Goal: Information Seeking & Learning: Learn about a topic

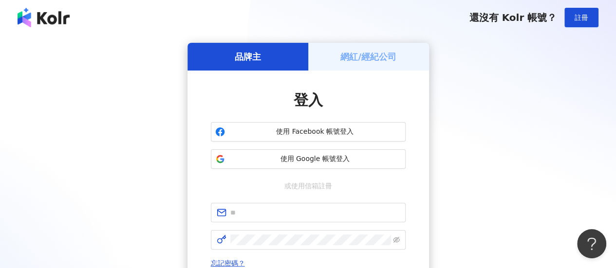
scroll to position [143, 0]
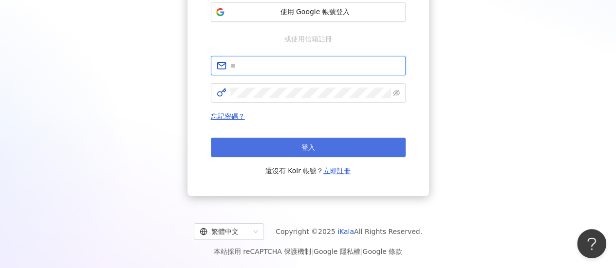
type input "**********"
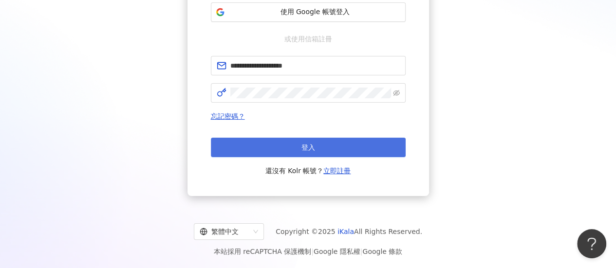
click at [283, 149] on button "登入" at bounding box center [308, 147] width 195 height 19
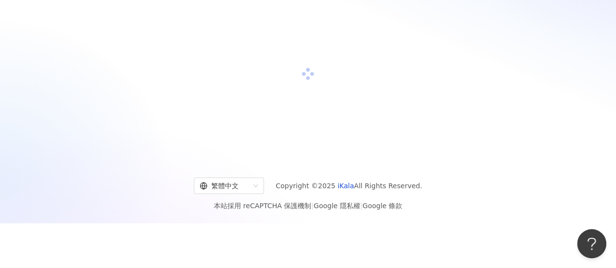
scroll to position [45, 0]
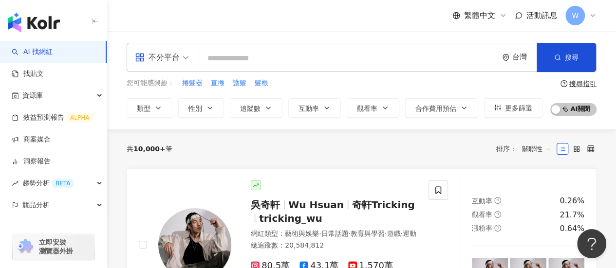
drag, startPoint x: 222, startPoint y: 54, endPoint x: 203, endPoint y: 56, distance: 19.6
click at [222, 53] on input "search" at bounding box center [348, 58] width 292 height 19
click at [187, 56] on span "不分平台" at bounding box center [162, 58] width 54 height 16
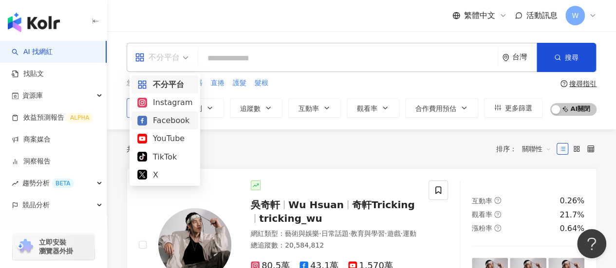
click at [170, 107] on div "Instagram" at bounding box center [164, 102] width 55 height 12
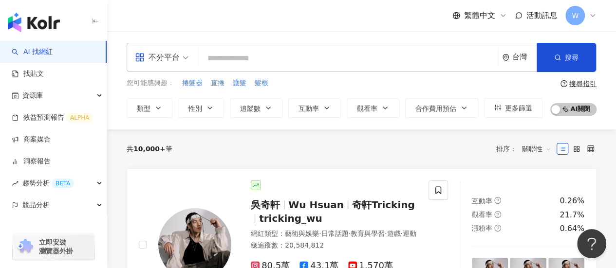
click at [238, 61] on input "search" at bounding box center [348, 58] width 292 height 19
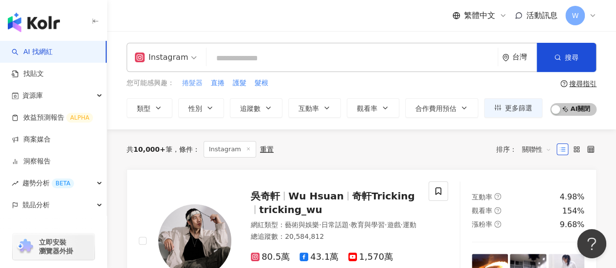
click at [201, 85] on span "捲髮器" at bounding box center [192, 83] width 20 height 10
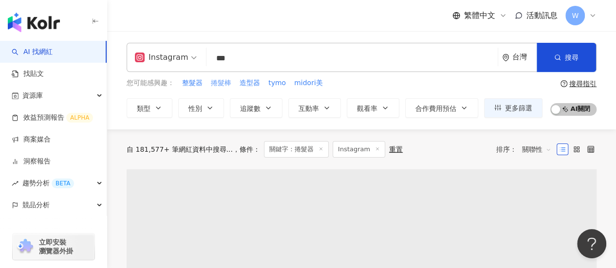
click at [216, 83] on span "捲髮棒" at bounding box center [221, 83] width 20 height 10
type input "***"
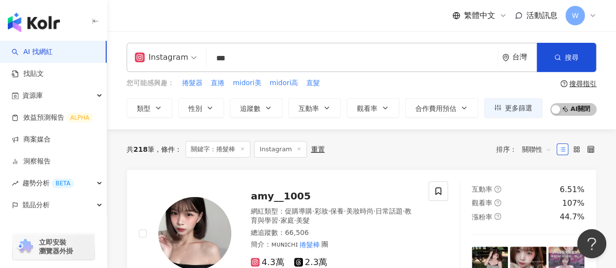
click at [322, 62] on input "***" at bounding box center [351, 58] width 283 height 19
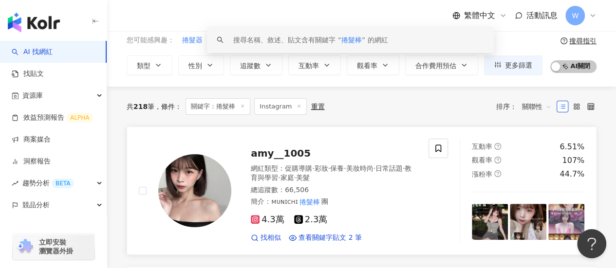
scroll to position [49, 0]
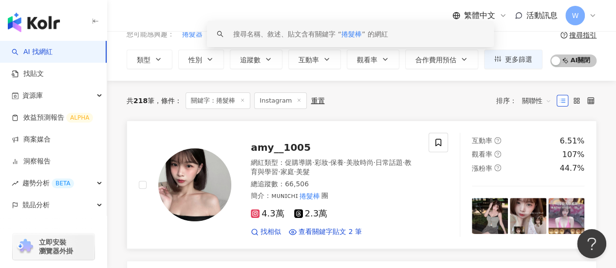
click at [278, 149] on span "amy__1005" at bounding box center [281, 148] width 60 height 12
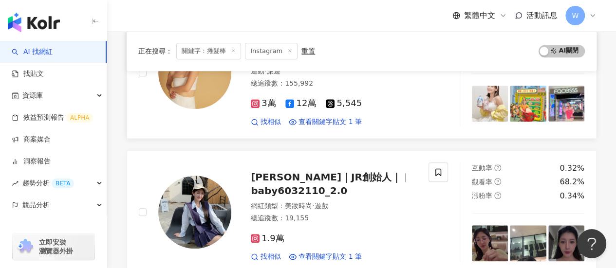
scroll to position [341, 0]
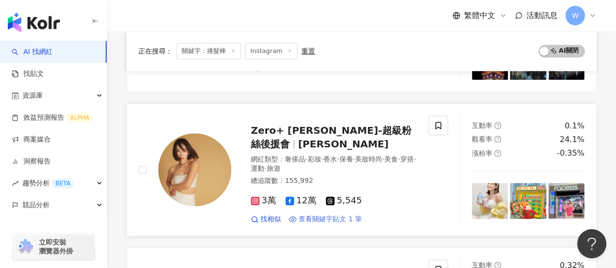
click at [311, 215] on span "查看關鍵字貼文 1 筆" at bounding box center [329, 220] width 63 height 10
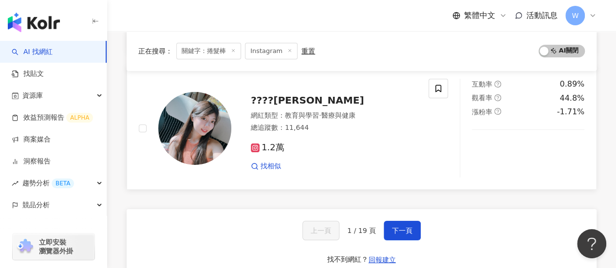
scroll to position [1656, 0]
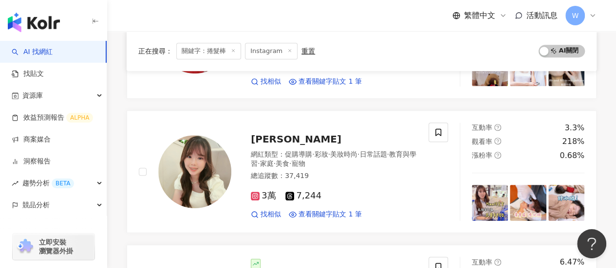
scroll to position [179, 0]
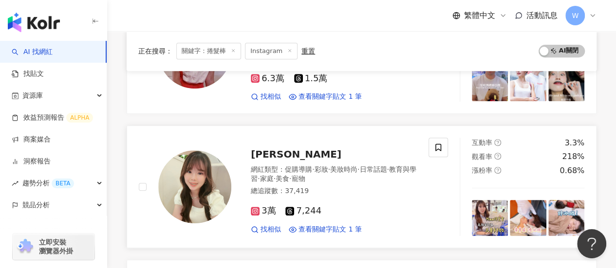
click at [327, 159] on div "小伊 💕伊伊美妝" at bounding box center [334, 155] width 166 height 14
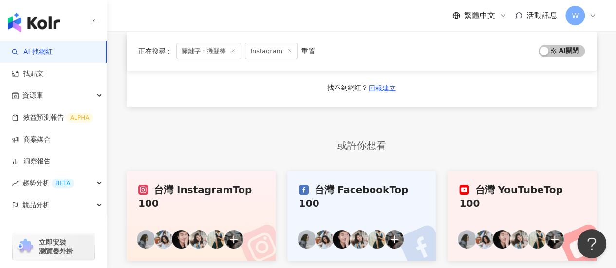
scroll to position [1737, 0]
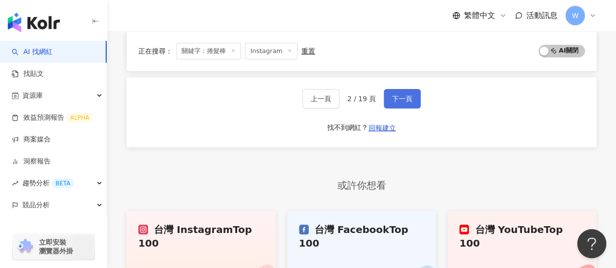
click at [402, 89] on button "下一頁" at bounding box center [402, 98] width 37 height 19
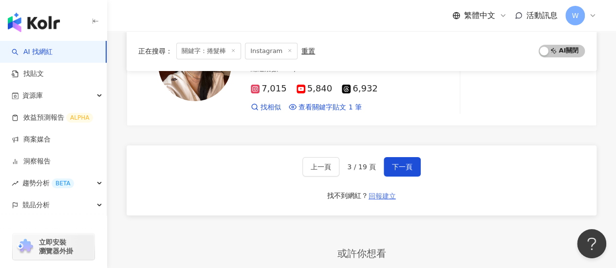
scroll to position [1627, 0]
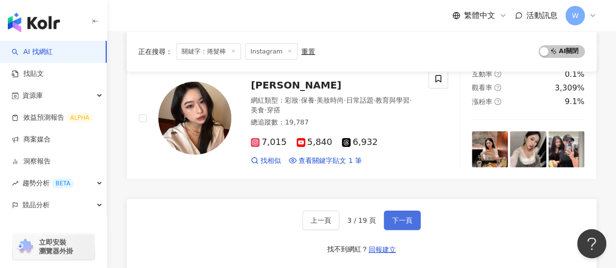
click at [390, 211] on button "下一頁" at bounding box center [402, 220] width 37 height 19
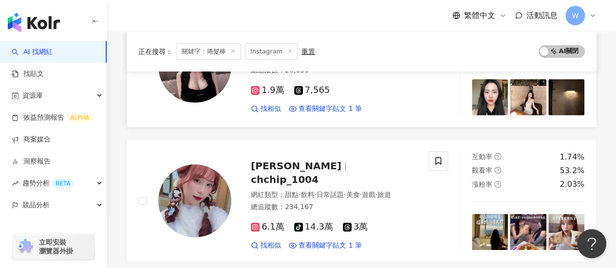
scroll to position [1620, 0]
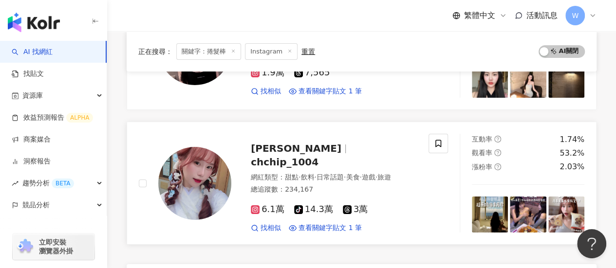
click at [318, 156] on span "chchip_1004" at bounding box center [285, 162] width 68 height 12
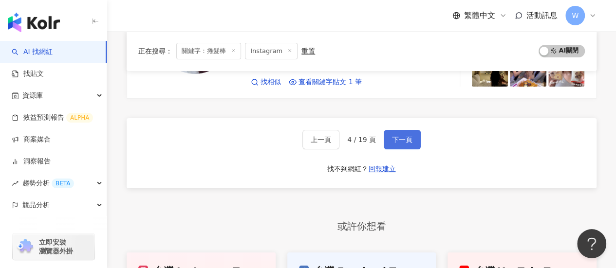
click at [399, 136] on span "下一頁" at bounding box center [402, 140] width 20 height 8
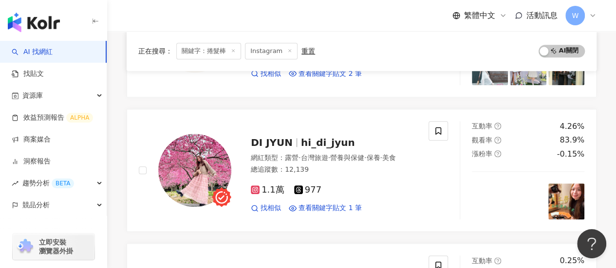
scroll to position [0, 0]
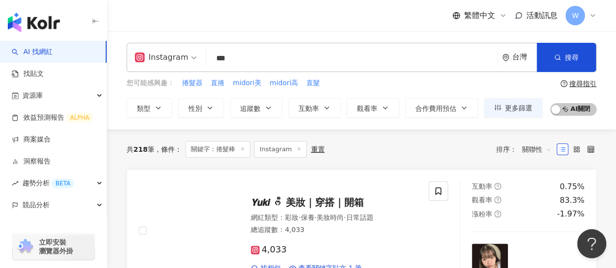
drag, startPoint x: 265, startPoint y: 191, endPoint x: 205, endPoint y: 10, distance: 191.1
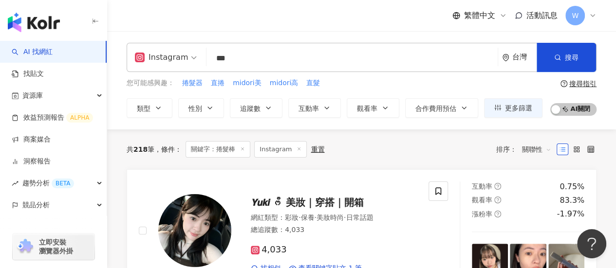
drag, startPoint x: 119, startPoint y: 38, endPoint x: 121, endPoint y: 33, distance: 6.2
click at [117, 38] on div "Instagram *** 台灣 搜尋 keyword 搜尋名稱、敘述、貼文含有關鍵字 “ 捲髮棒 ” 的網紅 您可能感興趣： 捲髮器 直捲 midori美 …" at bounding box center [361, 80] width 509 height 98
type input "*"
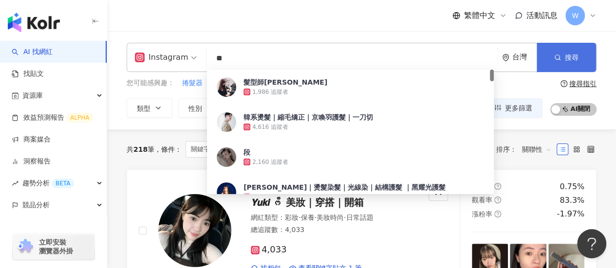
type input "**"
click at [559, 43] on button "搜尋" at bounding box center [566, 57] width 59 height 29
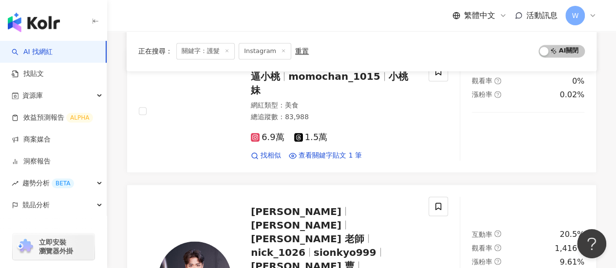
scroll to position [974, 0]
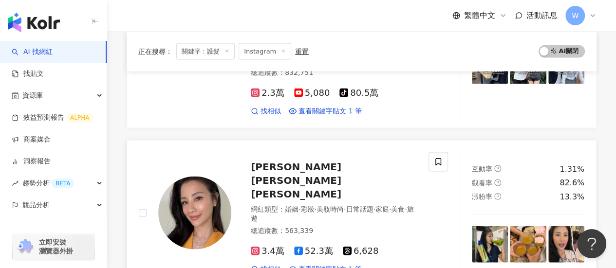
click at [298, 161] on span "李蒨蓉 Janet Lee" at bounding box center [296, 180] width 91 height 39
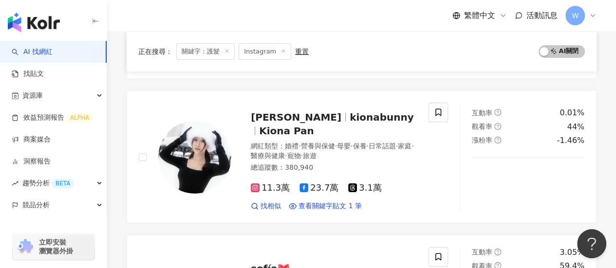
scroll to position [1753, 0]
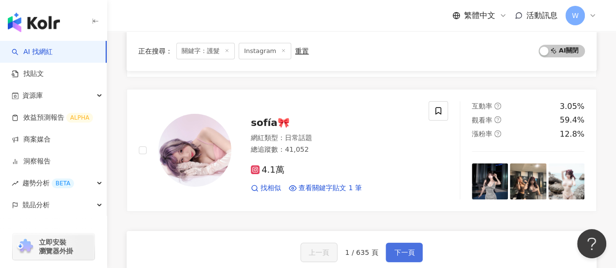
click at [404, 249] on span "下一頁" at bounding box center [404, 253] width 20 height 8
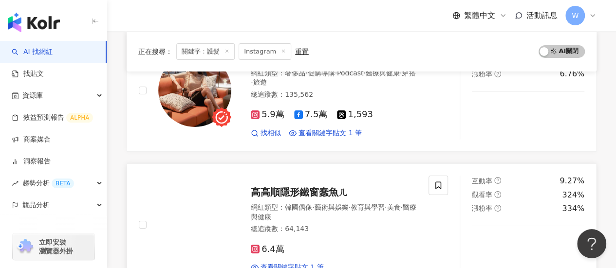
scroll to position [1619, 0]
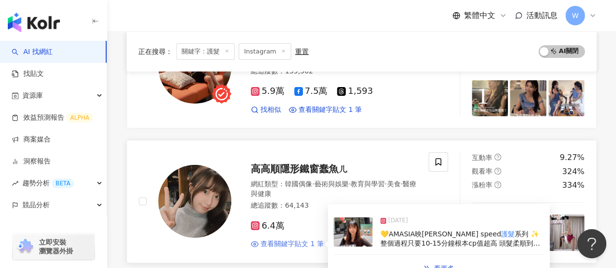
click at [316, 240] on span "查看關鍵字貼文 1 筆" at bounding box center [292, 245] width 63 height 10
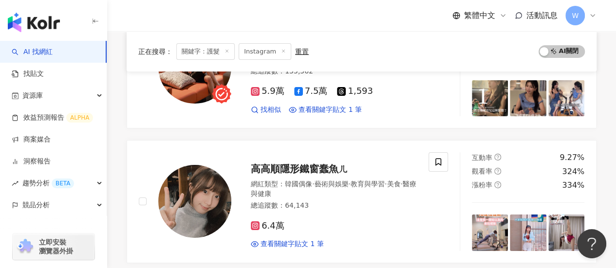
scroll to position [1667, 0]
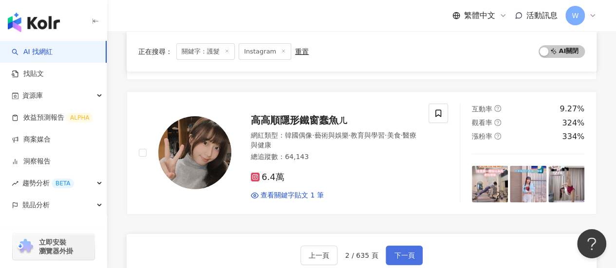
click at [412, 252] on span "下一頁" at bounding box center [404, 256] width 20 height 8
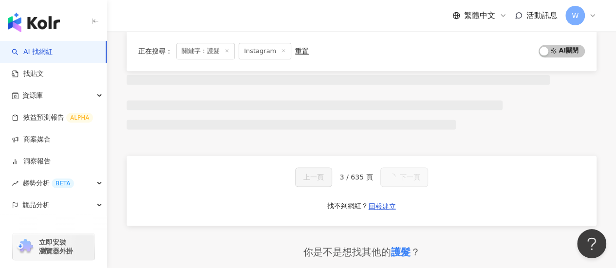
scroll to position [1658, 0]
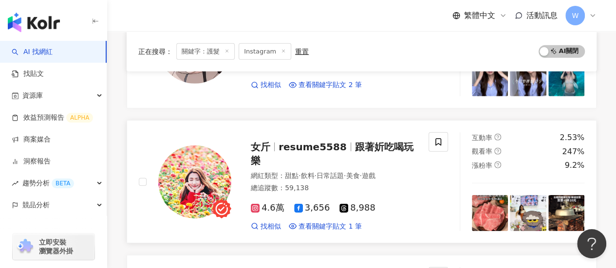
scroll to position [1415, 0]
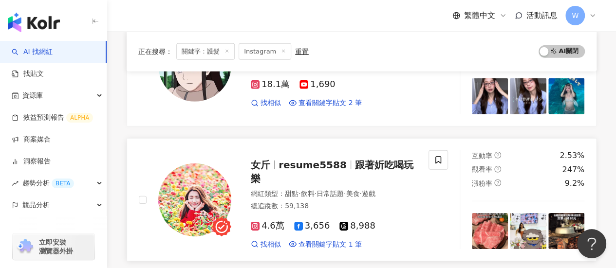
click at [350, 159] on span "跟著妡吃喝玩樂" at bounding box center [332, 171] width 163 height 25
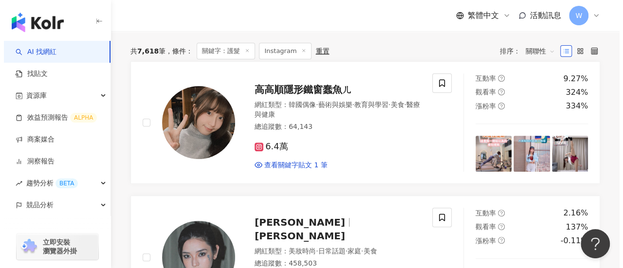
scroll to position [2, 0]
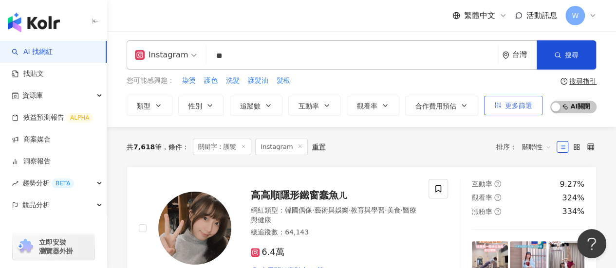
click at [494, 106] on icon "button" at bounding box center [497, 106] width 7 height 6
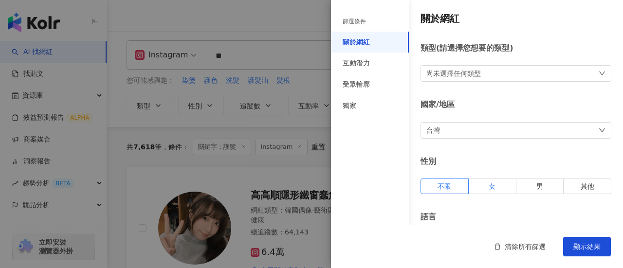
click at [499, 182] on label "女" at bounding box center [493, 187] width 48 height 16
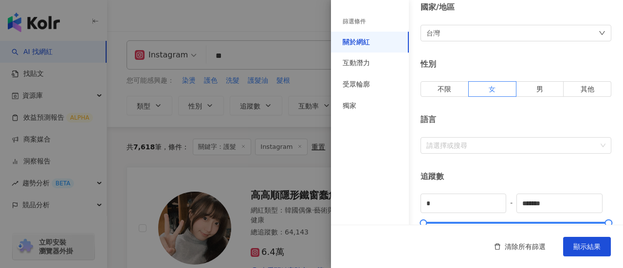
scroll to position [195, 0]
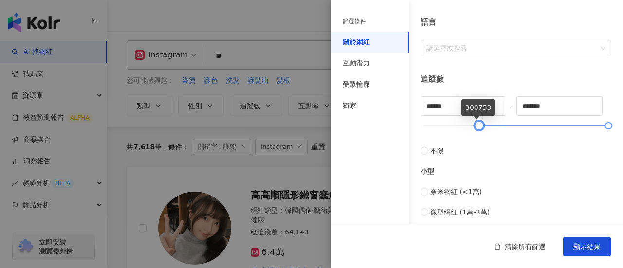
drag, startPoint x: 426, startPoint y: 127, endPoint x: 473, endPoint y: 129, distance: 47.8
click at [477, 129] on div at bounding box center [479, 125] width 5 height 5
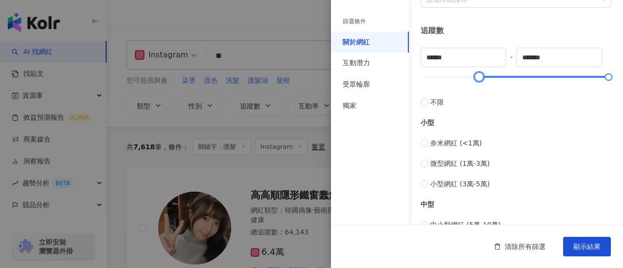
scroll to position [292, 0]
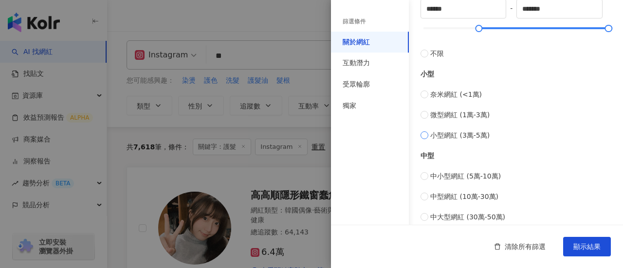
click at [469, 134] on span "小型網紅 (3萬-5萬)" at bounding box center [459, 135] width 59 height 11
type input "*****"
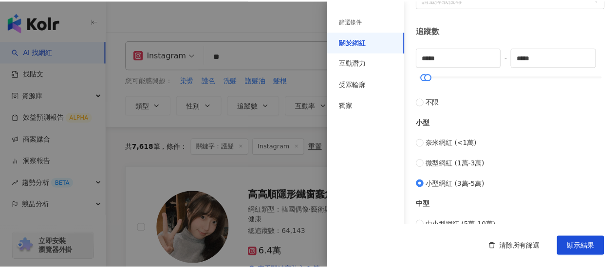
scroll to position [146, 0]
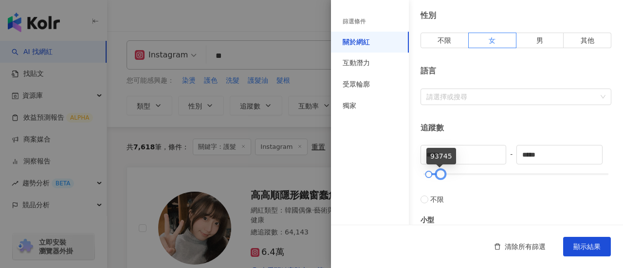
type input "*****"
drag, startPoint x: 434, startPoint y: 174, endPoint x: 443, endPoint y: 174, distance: 8.3
click at [443, 174] on div at bounding box center [441, 174] width 5 height 5
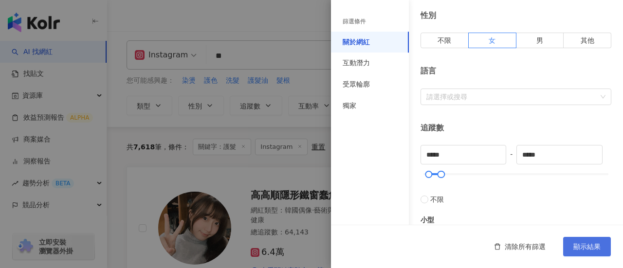
click at [576, 247] on span "顯示結果" at bounding box center [587, 247] width 27 height 8
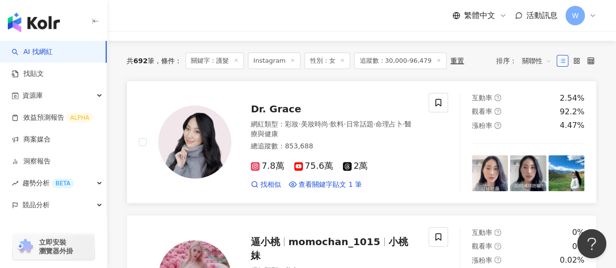
scroll to position [97, 0]
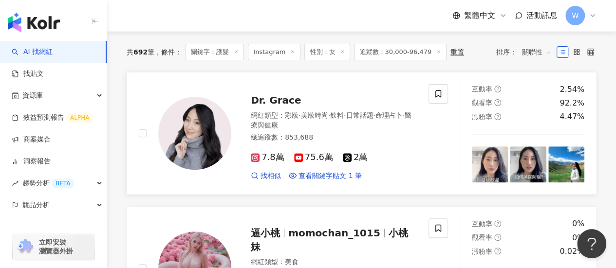
click at [277, 95] on span "Dr. Grace" at bounding box center [276, 100] width 50 height 12
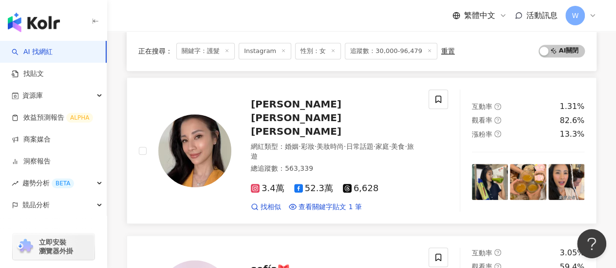
scroll to position [341, 0]
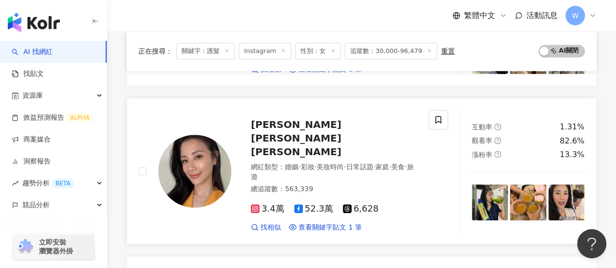
click at [314, 124] on span "李蒨蓉 Janet Lee" at bounding box center [296, 138] width 91 height 39
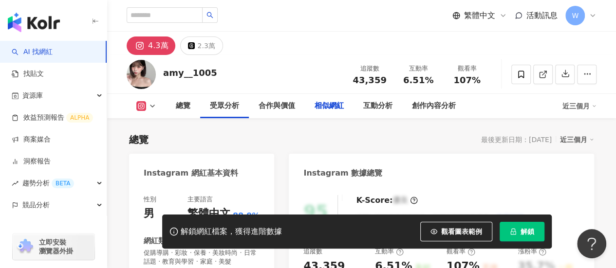
scroll to position [1607, 0]
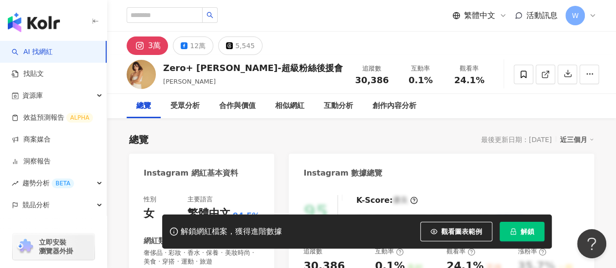
click at [185, 83] on span "Emma愛瑪" at bounding box center [189, 81] width 53 height 7
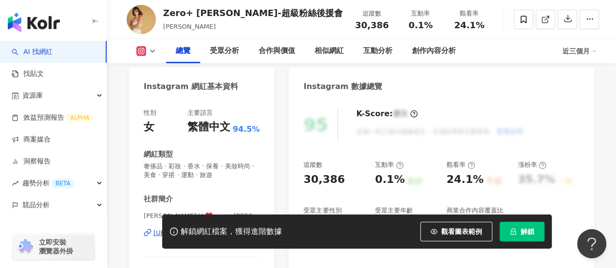
scroll to position [146, 0]
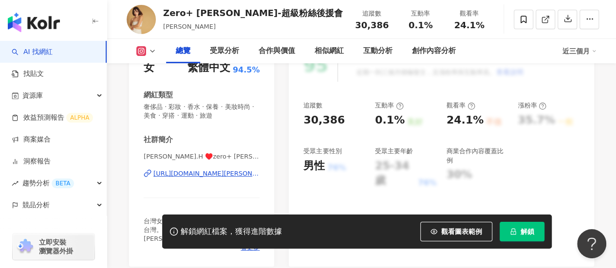
click at [199, 175] on div "https://www.instagram.com/joyce.h0314/" at bounding box center [206, 173] width 106 height 9
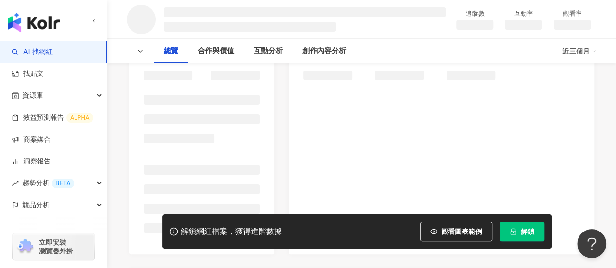
scroll to position [233, 0]
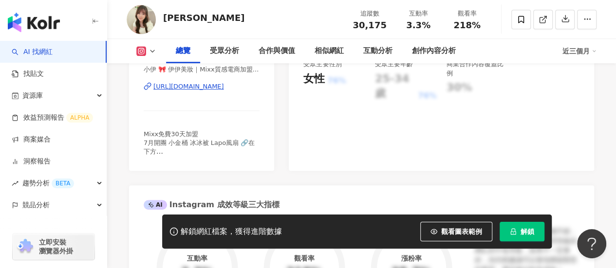
scroll to position [1, 0]
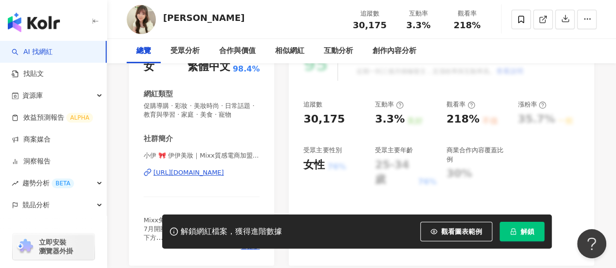
scroll to position [342, 0]
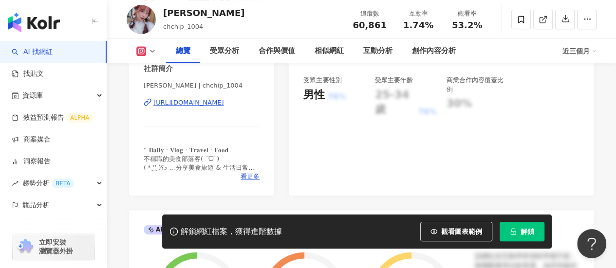
scroll to position [146, 0]
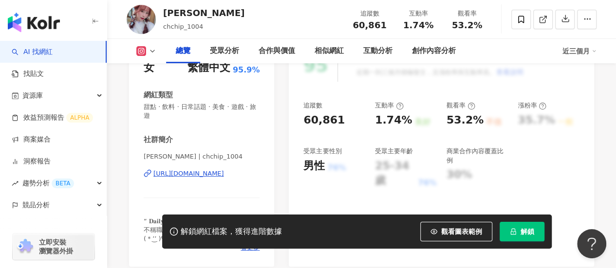
click at [220, 175] on div "https://www.instagram.com/chchip_1004/" at bounding box center [188, 173] width 71 height 9
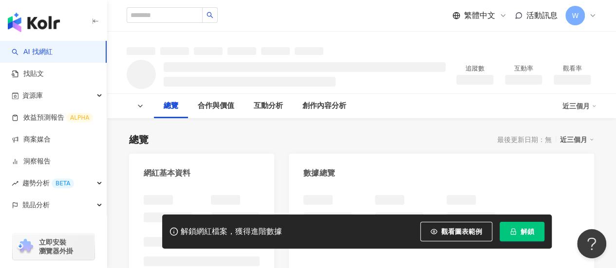
scroll to position [97, 0]
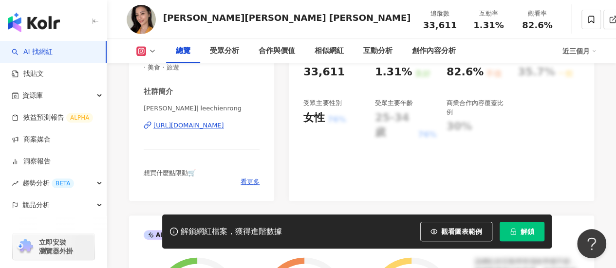
scroll to position [146, 0]
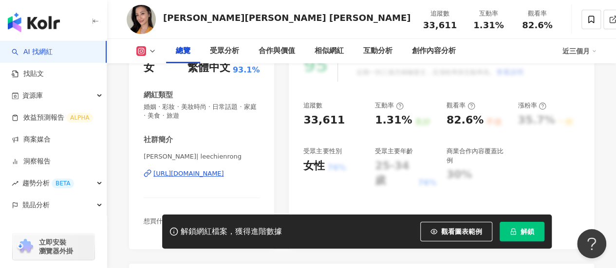
click at [212, 177] on div "https://www.instagram.com/leechienrong/" at bounding box center [188, 173] width 71 height 9
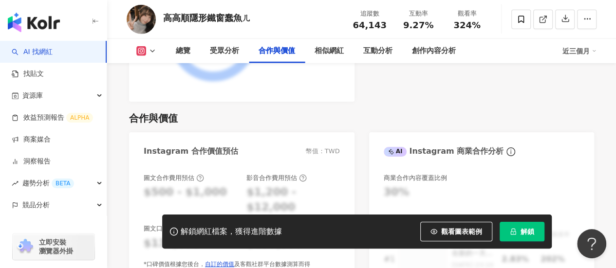
scroll to position [1197, 0]
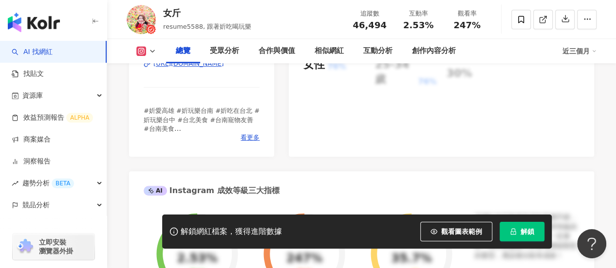
scroll to position [195, 0]
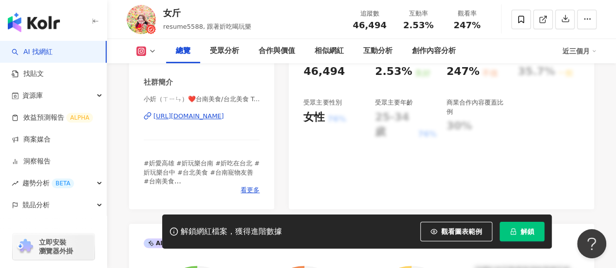
click at [224, 117] on div "[URL][DOMAIN_NAME]" at bounding box center [188, 116] width 71 height 9
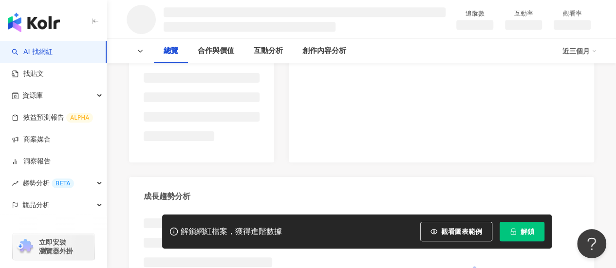
scroll to position [243, 0]
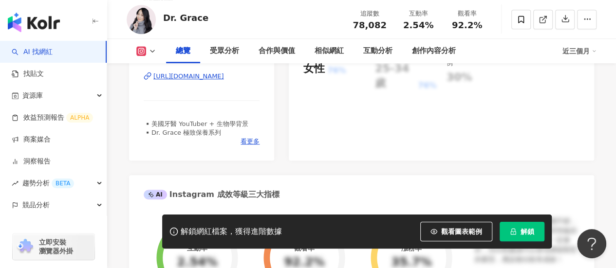
click at [222, 79] on div "https://www.instagram.com/itsdrgrace/" at bounding box center [188, 76] width 71 height 9
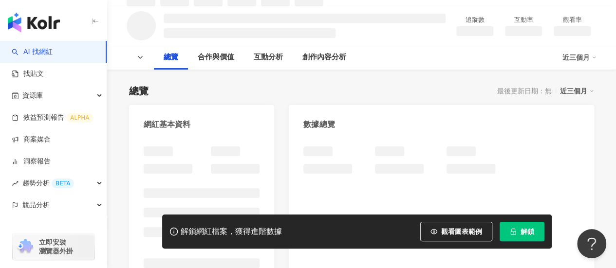
scroll to position [93, 0]
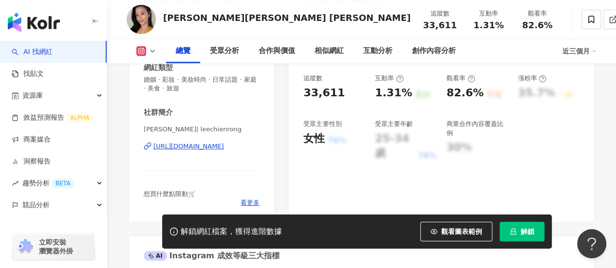
scroll to position [195, 0]
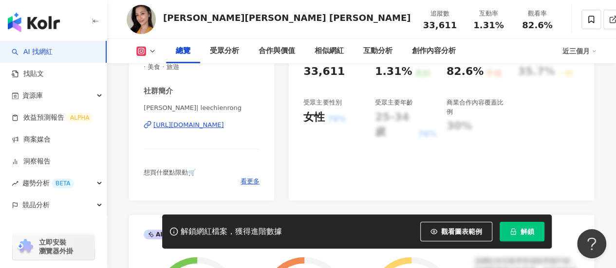
click at [216, 126] on div "https://www.instagram.com/leechienrong/" at bounding box center [188, 125] width 71 height 9
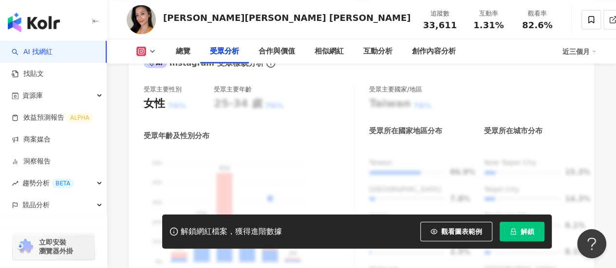
scroll to position [974, 0]
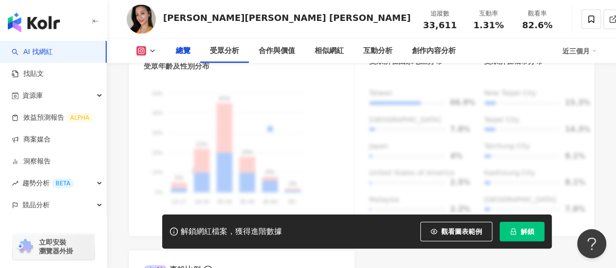
click at [97, 19] on icon "button" at bounding box center [96, 22] width 8 height 8
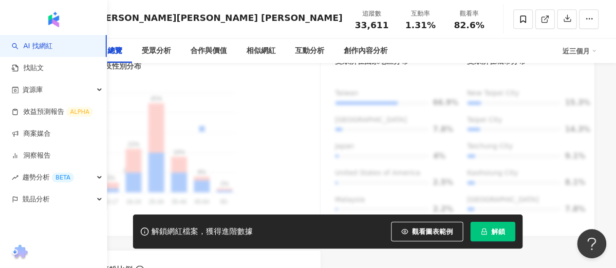
scroll to position [682, 0]
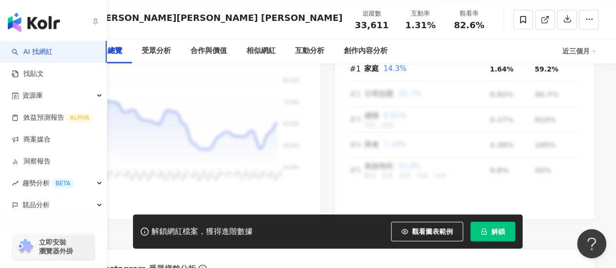
click at [35, 24] on img "button" at bounding box center [34, 22] width 52 height 19
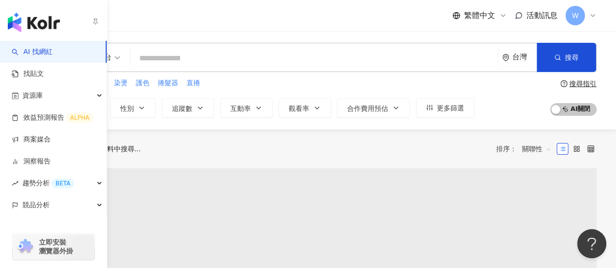
click at [95, 20] on icon "button" at bounding box center [96, 22] width 8 height 8
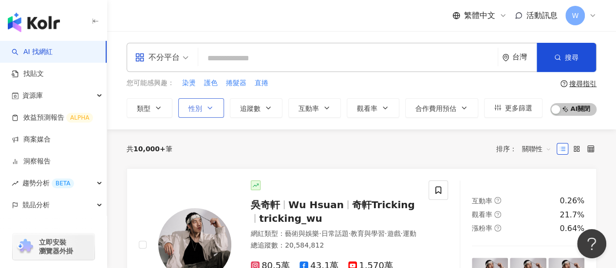
click at [208, 112] on button "性別" at bounding box center [201, 107] width 46 height 19
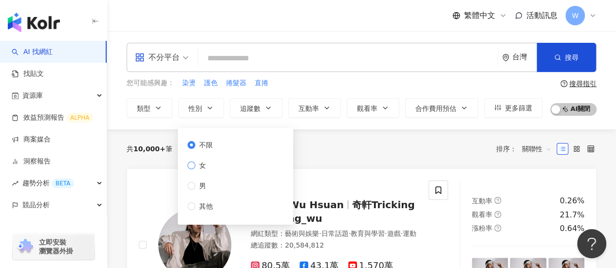
click at [211, 167] on label "女" at bounding box center [201, 165] width 29 height 11
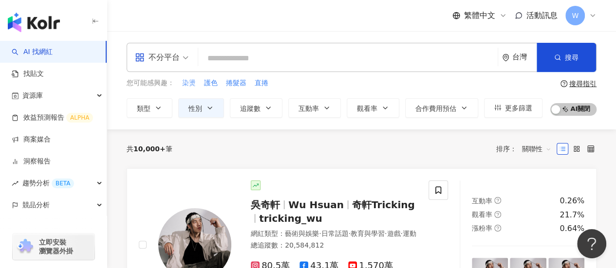
click at [184, 85] on span "染燙" at bounding box center [189, 83] width 14 height 10
type input "**"
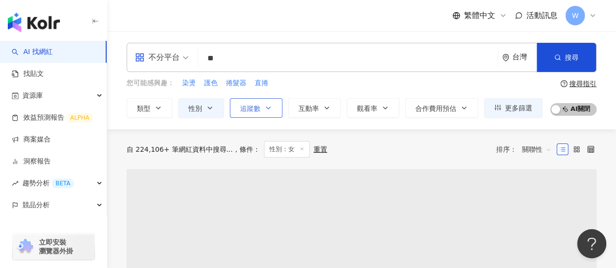
click at [267, 115] on button "追蹤數" at bounding box center [256, 107] width 53 height 19
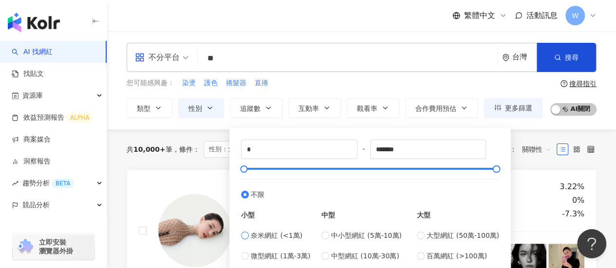
scroll to position [97, 0]
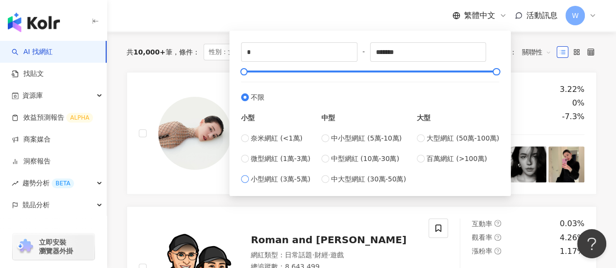
click at [299, 179] on span "小型網紅 (3萬-5萬)" at bounding box center [280, 179] width 59 height 11
type input "*****"
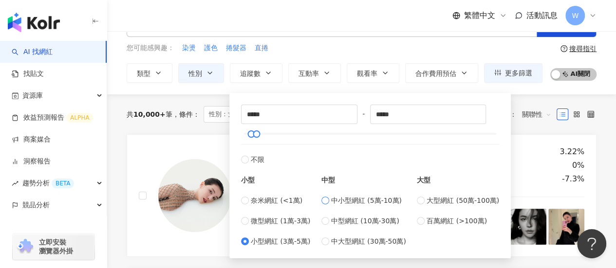
scroll to position [0, 0]
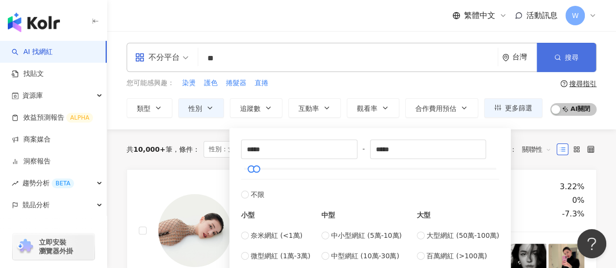
click at [569, 65] on button "搜尋" at bounding box center [566, 57] width 59 height 29
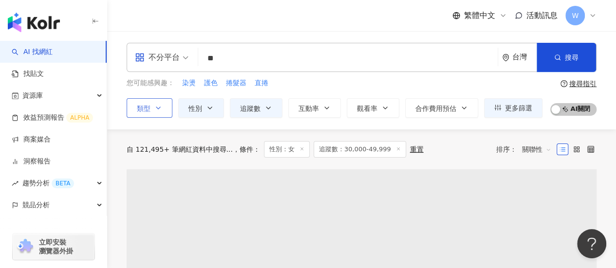
click at [161, 108] on icon "button" at bounding box center [158, 108] width 8 height 8
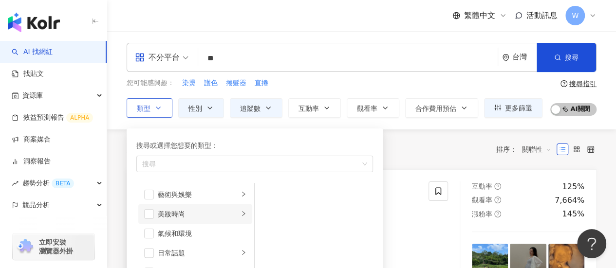
scroll to position [49, 0]
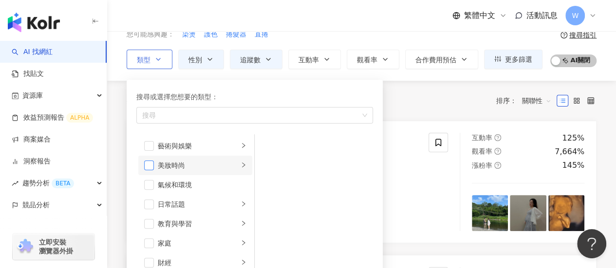
click at [148, 165] on span "button" at bounding box center [149, 166] width 10 height 10
click at [239, 162] on li "美妝時尚" at bounding box center [195, 165] width 114 height 19
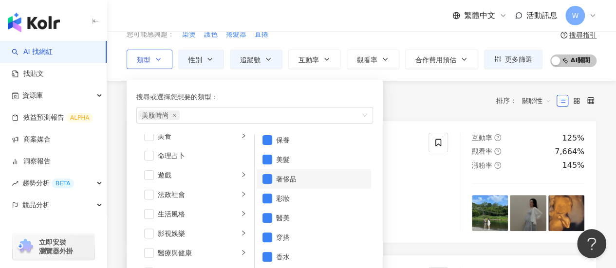
scroll to position [6, 0]
click at [277, 177] on div "奢侈品" at bounding box center [320, 179] width 89 height 11
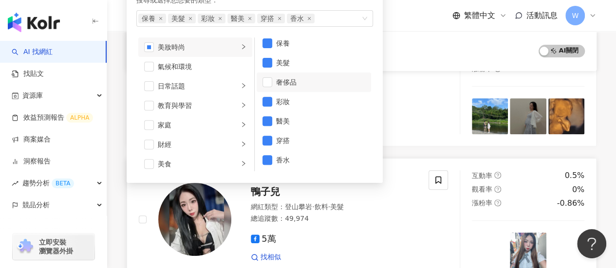
scroll to position [146, 0]
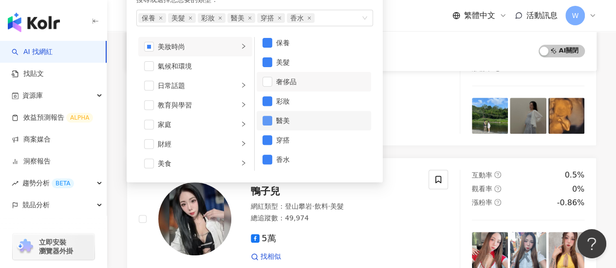
click at [269, 117] on span "button" at bounding box center [267, 121] width 10 height 10
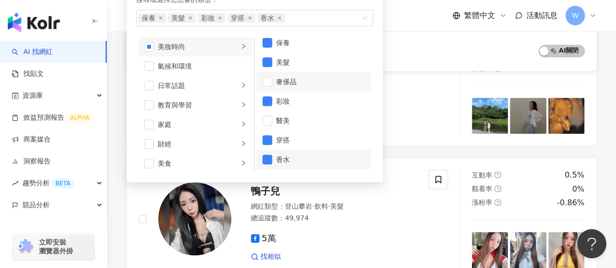
click at [287, 160] on div "香水" at bounding box center [320, 159] width 89 height 11
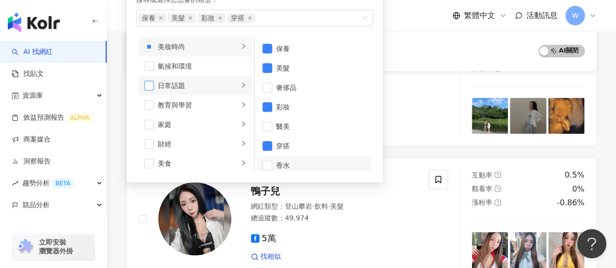
click at [150, 85] on span "button" at bounding box center [149, 86] width 10 height 10
click at [231, 90] on li "日常話題" at bounding box center [195, 85] width 114 height 19
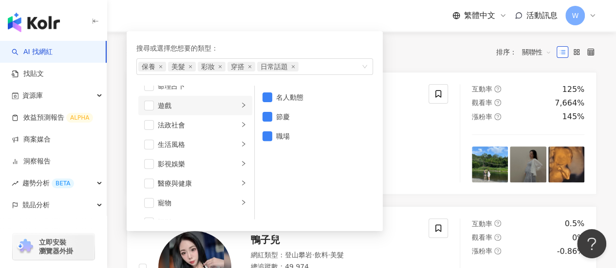
scroll to position [168, 0]
click at [183, 143] on div "生活風格" at bounding box center [198, 144] width 81 height 11
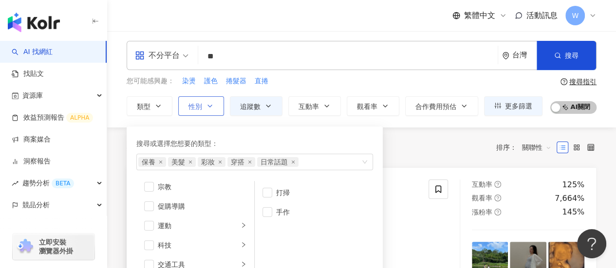
scroll to position [0, 0]
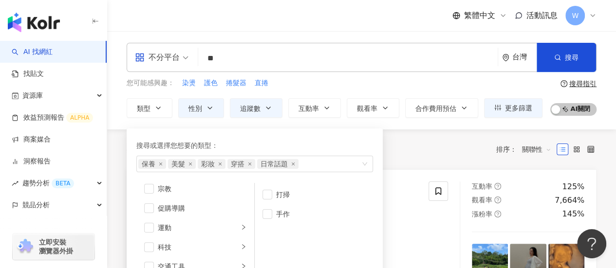
click at [409, 155] on div "共 4,465 筆 條件 ： 性別：女 追蹤數：30,000-49,999 重置 排序： 關聯性" at bounding box center [362, 149] width 470 height 17
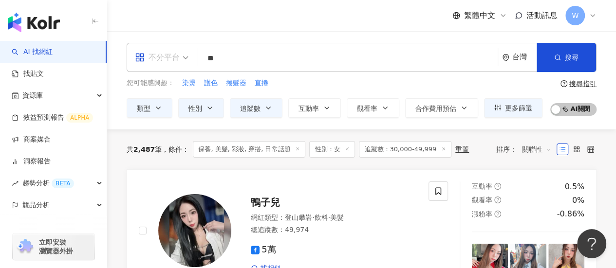
click at [178, 55] on div "不分平台" at bounding box center [157, 58] width 45 height 16
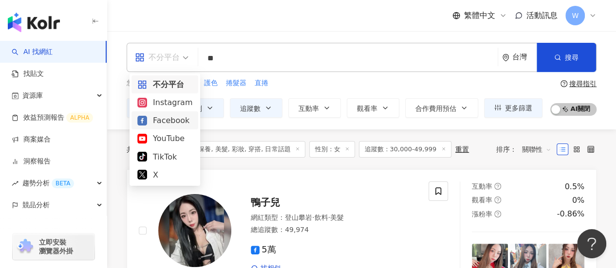
click at [178, 108] on div "Instagram" at bounding box center [164, 102] width 55 height 12
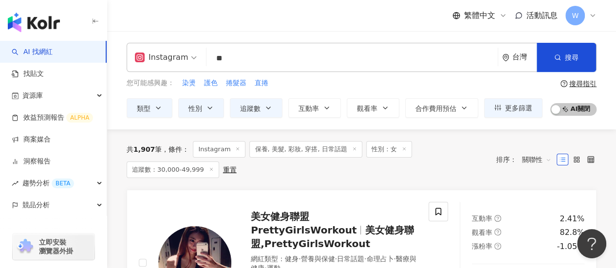
click at [352, 149] on icon at bounding box center [354, 149] width 5 height 5
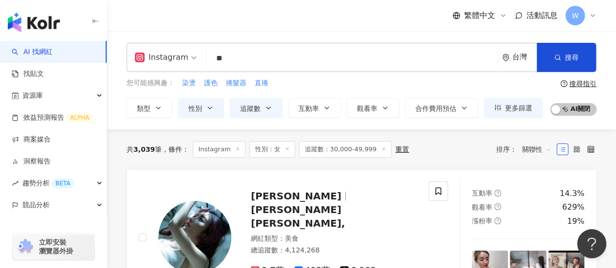
click at [340, 150] on span "追蹤數：30,000-49,999" at bounding box center [345, 149] width 93 height 17
click at [247, 102] on button "追蹤數" at bounding box center [256, 107] width 53 height 19
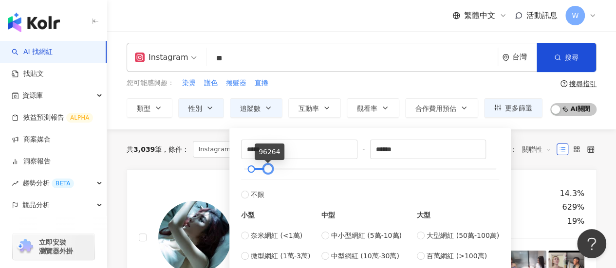
type input "******"
drag, startPoint x: 258, startPoint y: 169, endPoint x: 272, endPoint y: 175, distance: 14.6
click at [272, 175] on div "***** - ****** 不限 小型 奈米網紅 (<1萬) 微型網紅 (1萬-3萬) 小型網紅 (3萬-5萬) 中型 中小型網紅 (5萬-10萬) 中型網…" at bounding box center [370, 211] width 258 height 142
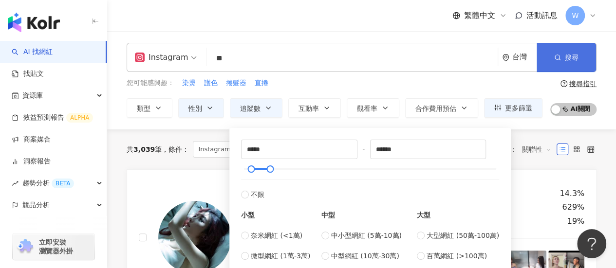
click at [560, 60] on button "搜尋" at bounding box center [566, 57] width 59 height 29
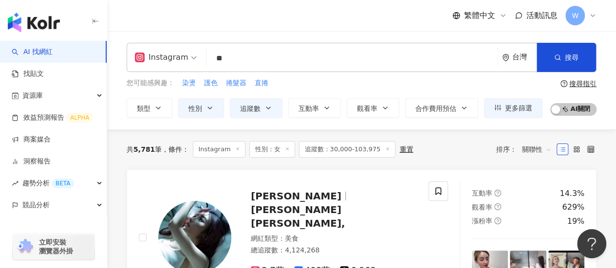
click at [273, 56] on input "**" at bounding box center [351, 58] width 283 height 19
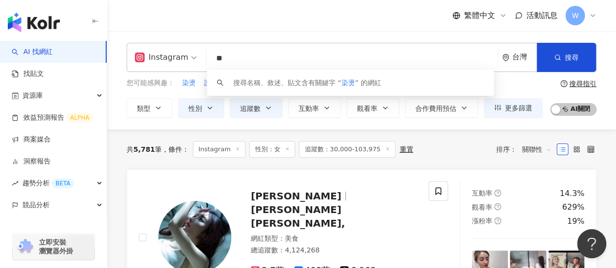
type input "*"
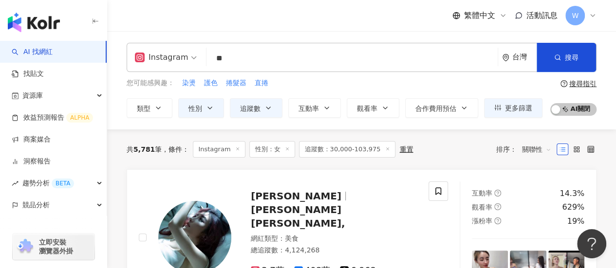
type input "*"
type input "***"
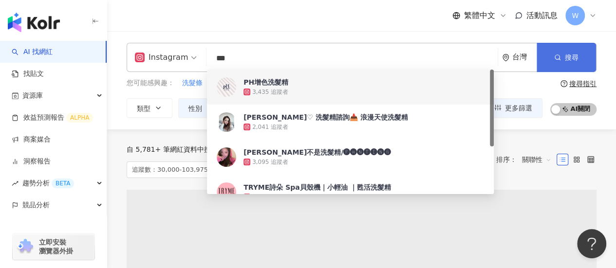
click at [583, 55] on button "搜尋" at bounding box center [566, 57] width 59 height 29
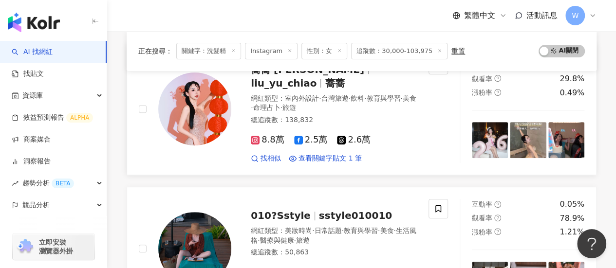
scroll to position [97, 0]
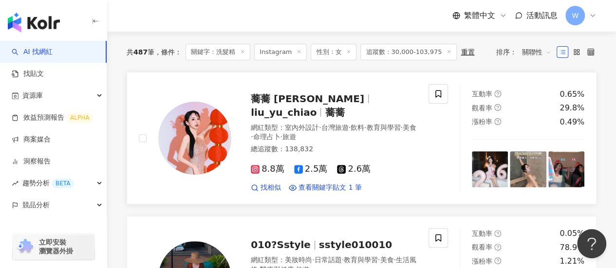
click at [317, 107] on span "liu_yu_chiao" at bounding box center [284, 113] width 66 height 12
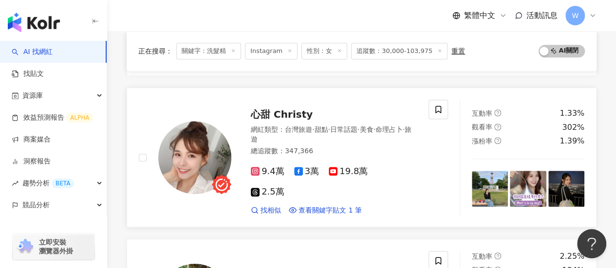
scroll to position [341, 0]
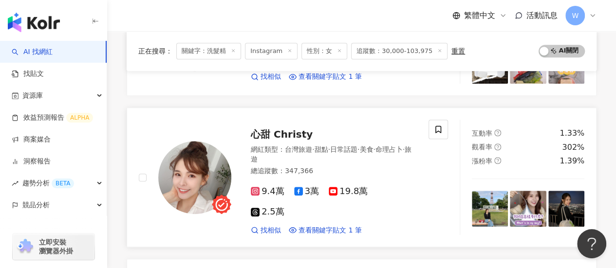
click at [299, 129] on span "心甜 Christy" at bounding box center [282, 135] width 62 height 12
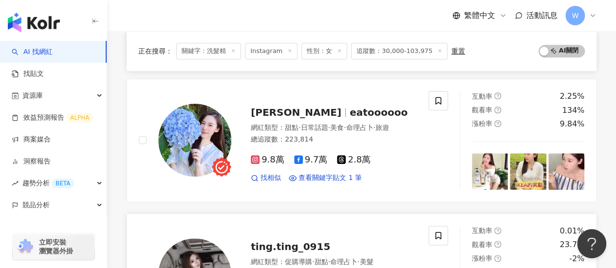
scroll to position [438, 0]
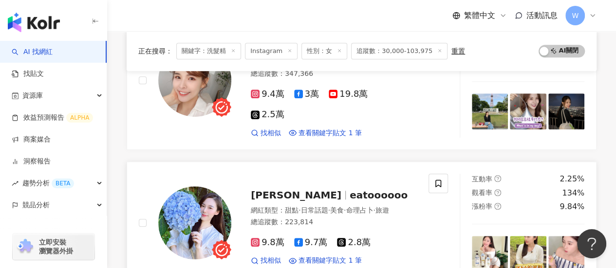
click at [281, 189] on span "小口丸子" at bounding box center [296, 195] width 91 height 12
click at [319, 138] on span "查看關鍵字貼文 1 筆" at bounding box center [329, 134] width 63 height 10
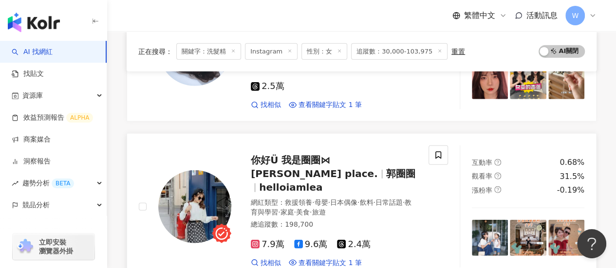
scroll to position [1169, 0]
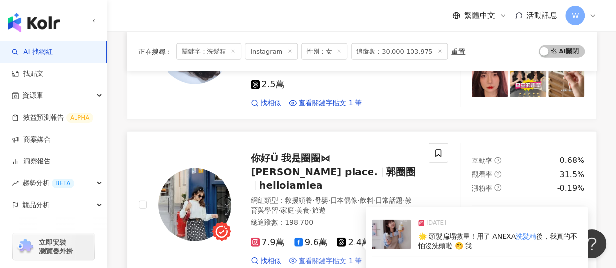
click at [309, 257] on span "查看關鍵字貼文 1 筆" at bounding box center [329, 262] width 63 height 10
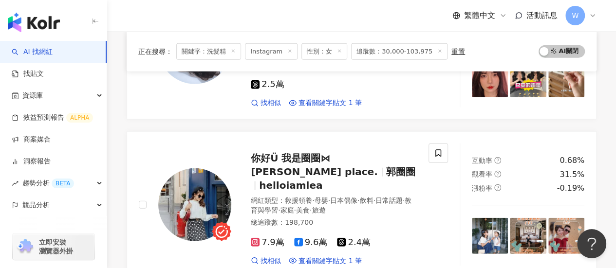
scroll to position [1315, 0]
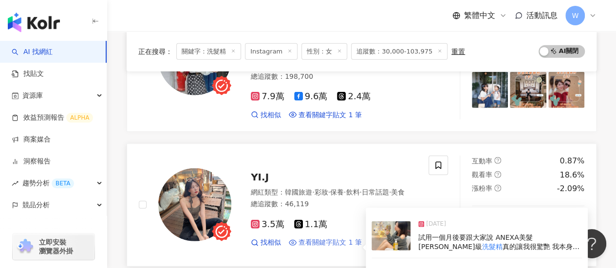
click at [327, 238] on span "查看關鍵字貼文 1 筆" at bounding box center [329, 243] width 63 height 10
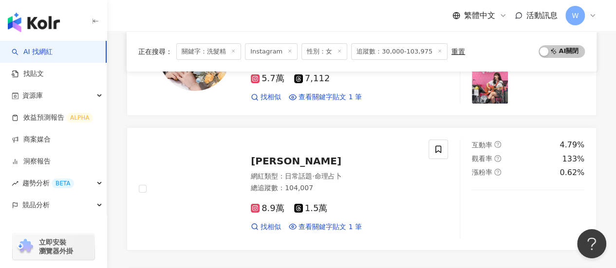
scroll to position [1656, 0]
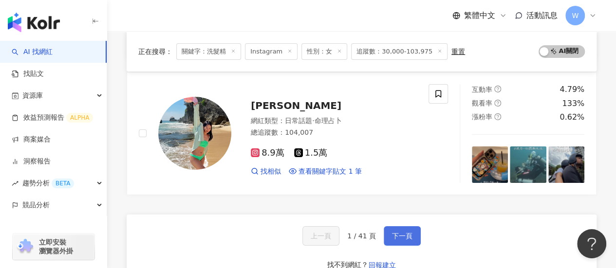
click at [398, 232] on span "下一頁" at bounding box center [402, 236] width 20 height 8
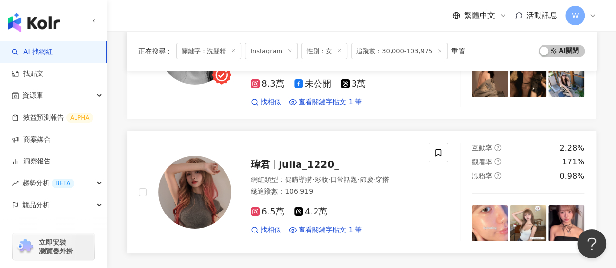
scroll to position [1658, 0]
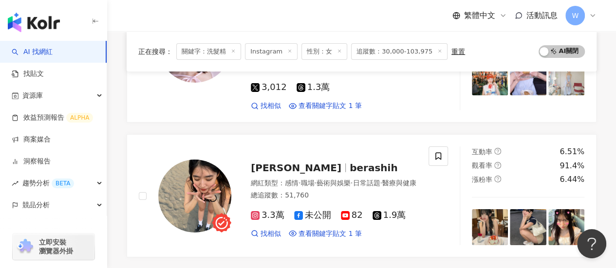
scroll to position [1656, 0]
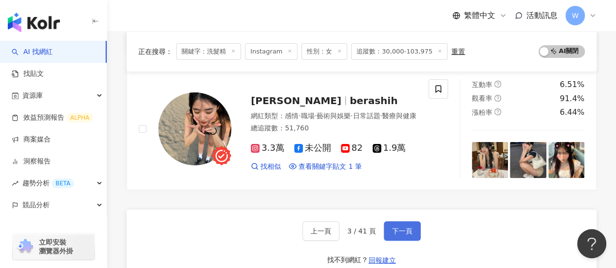
click at [387, 222] on button "下一頁" at bounding box center [402, 231] width 37 height 19
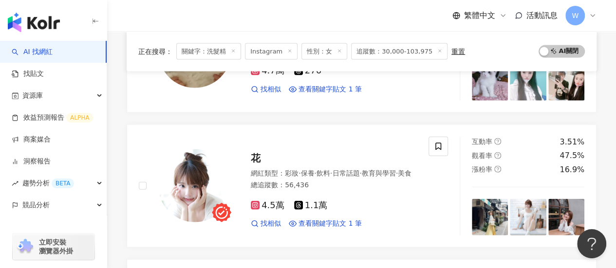
scroll to position [1062, 0]
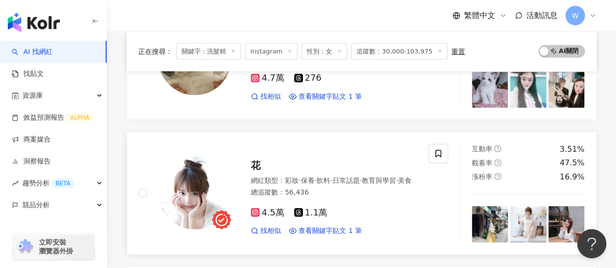
click at [314, 177] on span "保養" at bounding box center [307, 181] width 14 height 8
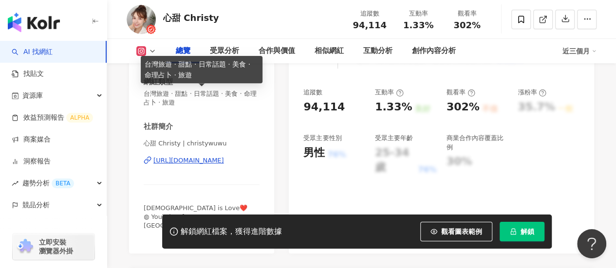
scroll to position [195, 0]
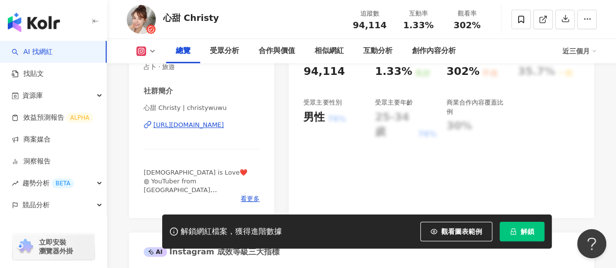
click at [207, 124] on div "[URL][DOMAIN_NAME]" at bounding box center [188, 125] width 71 height 9
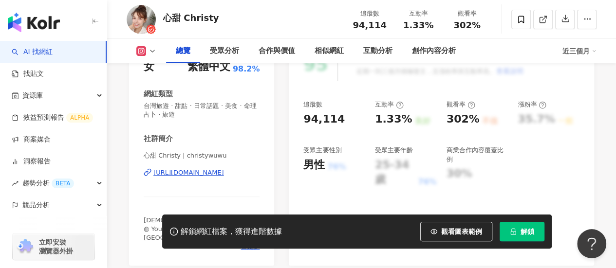
scroll to position [239, 0]
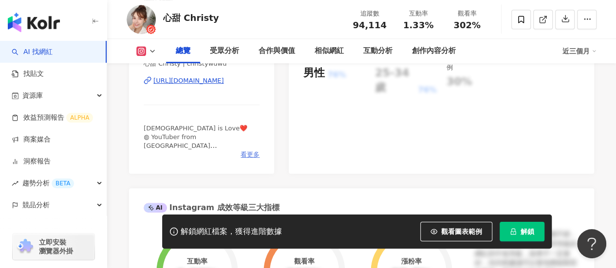
click at [251, 157] on span "看更多" at bounding box center [250, 154] width 19 height 9
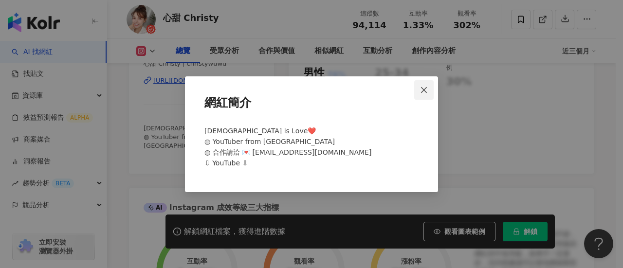
click at [426, 89] on icon "close" at bounding box center [424, 90] width 6 height 6
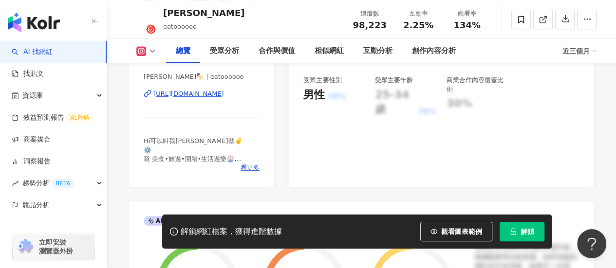
scroll to position [146, 0]
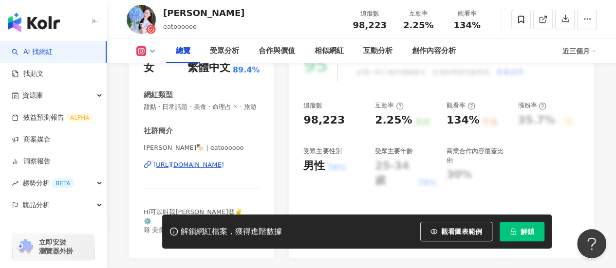
click at [210, 169] on div "[URL][DOMAIN_NAME]" at bounding box center [188, 165] width 71 height 9
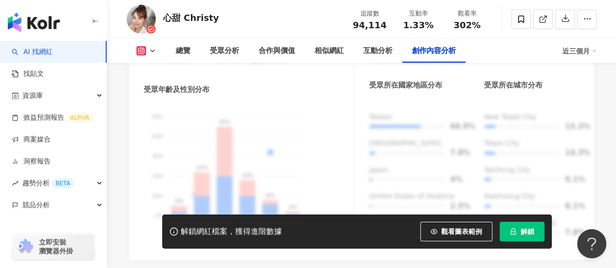
scroll to position [3120, 0]
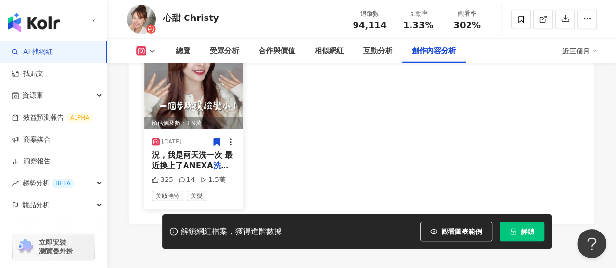
click at [229, 137] on icon at bounding box center [231, 142] width 10 height 10
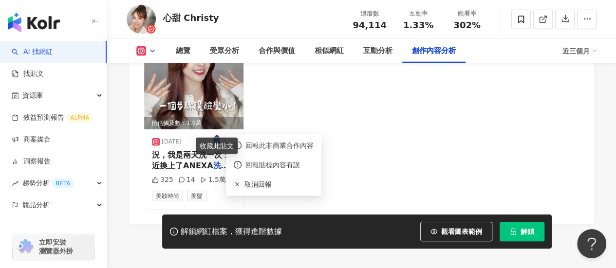
click at [277, 120] on div "商業合作 預估觸及數：1.9萬 [DATE] 況，我是兩天洗一次 最近換上了ANEXA 洗髮精 居然讓我可以到第三天、第四天才洗 325 14 1.5萬 美妝…" at bounding box center [362, 126] width 436 height 168
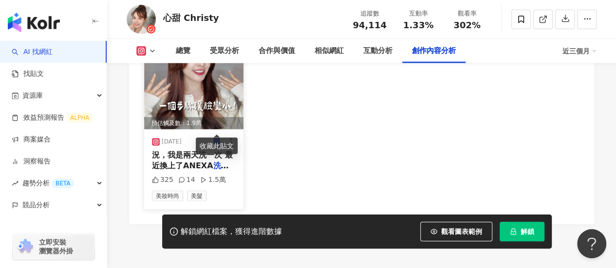
click at [215, 138] on icon at bounding box center [217, 141] width 6 height 7
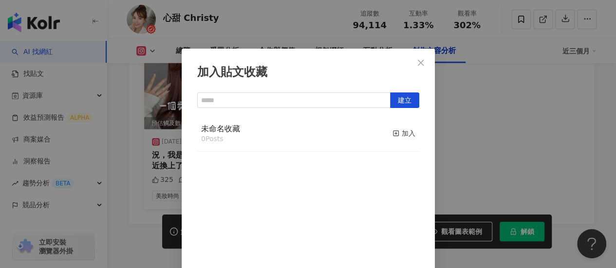
scroll to position [34, 0]
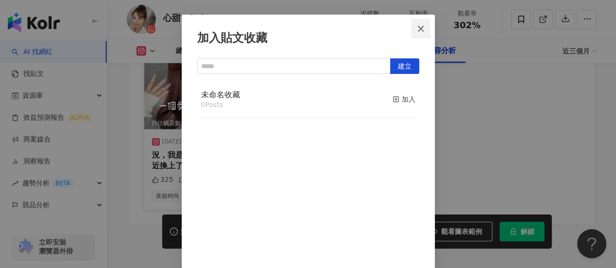
click at [420, 30] on icon "close" at bounding box center [421, 29] width 8 height 8
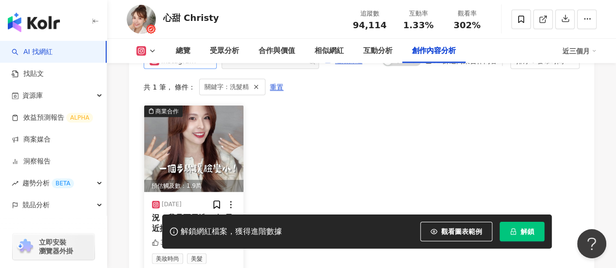
scroll to position [2974, 0]
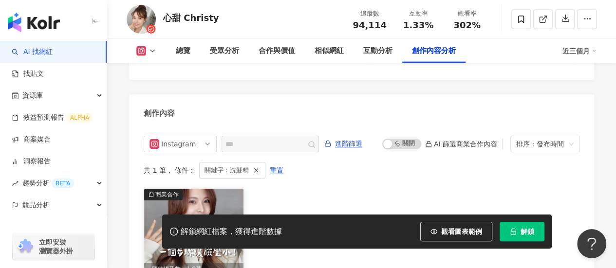
click at [185, 192] on img at bounding box center [193, 232] width 99 height 87
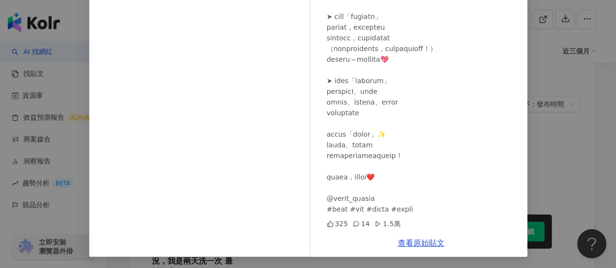
scroll to position [3023, 0]
click at [412, 241] on link "查看原始貼文" at bounding box center [421, 243] width 47 height 9
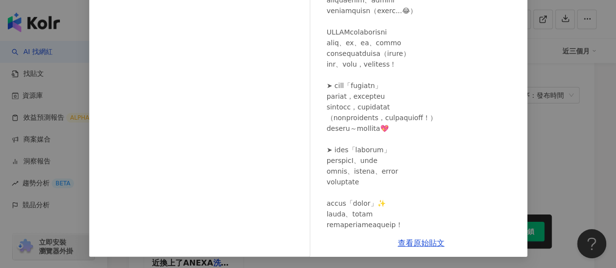
scroll to position [0, 0]
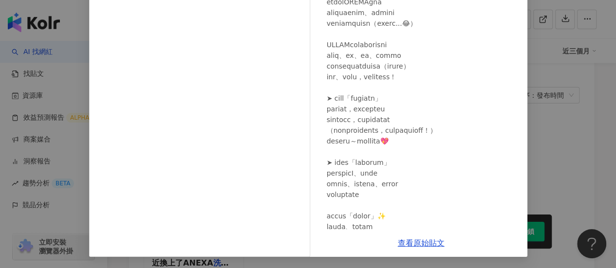
click at [551, 138] on div "心甜 Christy [DATE] 325 14 1.5萬 查看原始貼文" at bounding box center [308, 134] width 616 height 268
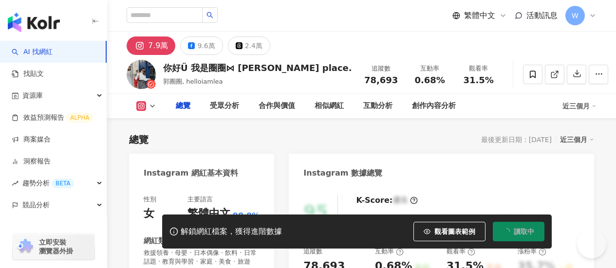
type input "***"
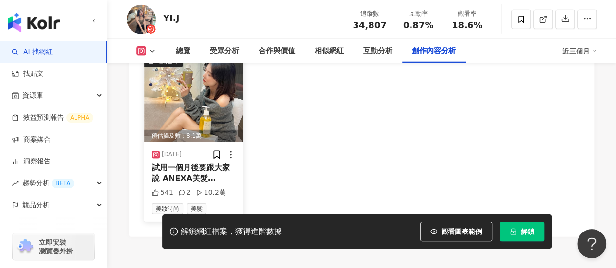
scroll to position [3077, 0]
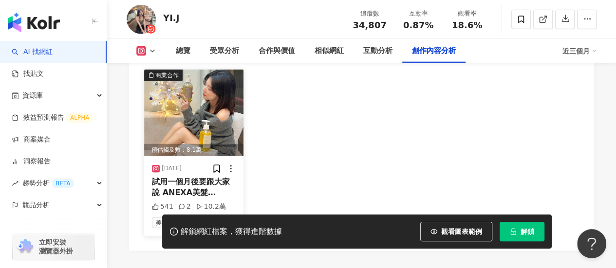
click at [214, 112] on img at bounding box center [193, 113] width 99 height 87
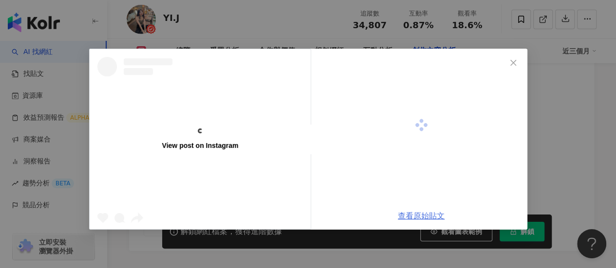
click at [424, 216] on link "查看原始貼文" at bounding box center [421, 215] width 47 height 9
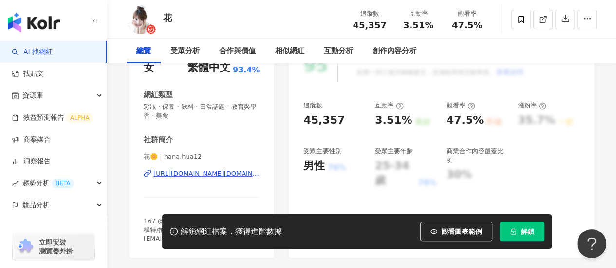
scroll to position [292, 0]
